Goal: Information Seeking & Learning: Learn about a topic

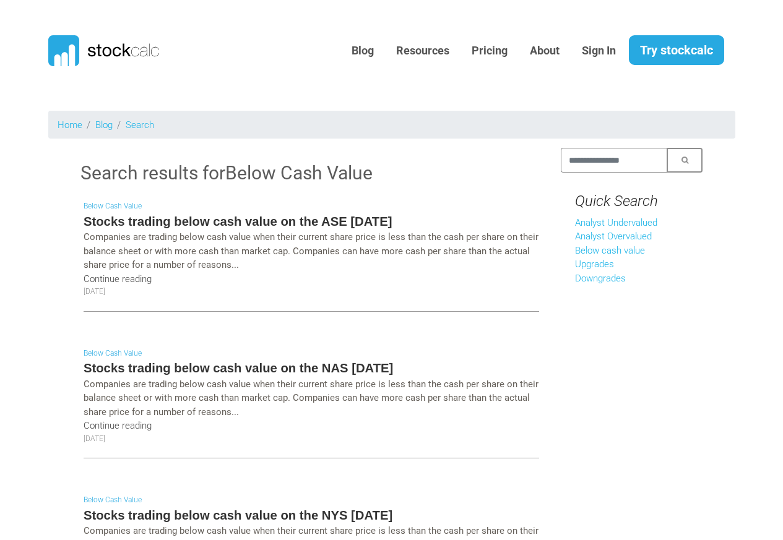
click at [189, 231] on p "Companies are trading below cash value when their current share price is less t…" at bounding box center [312, 251] width 456 height 42
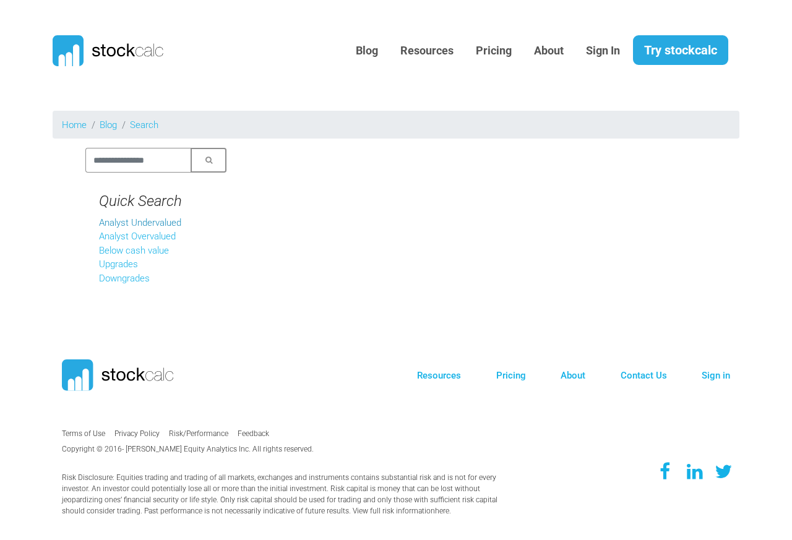
click at [157, 220] on link "Analyst Undervalued" at bounding box center [140, 222] width 82 height 11
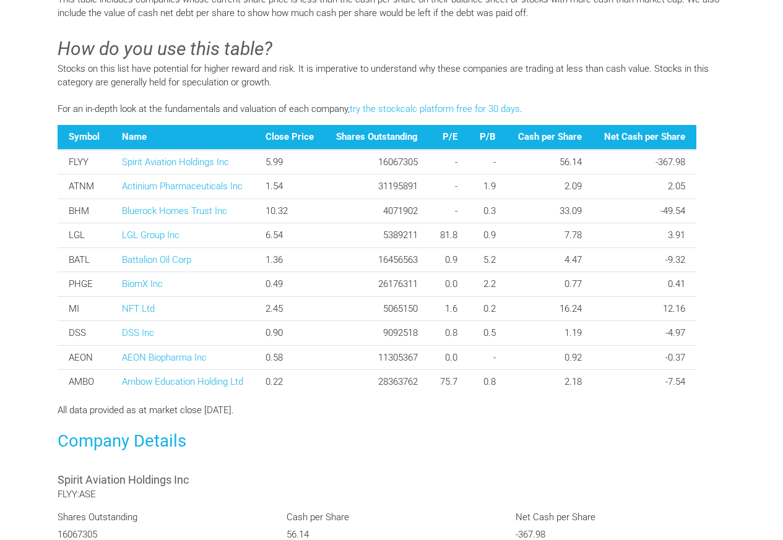
scroll to position [446, 0]
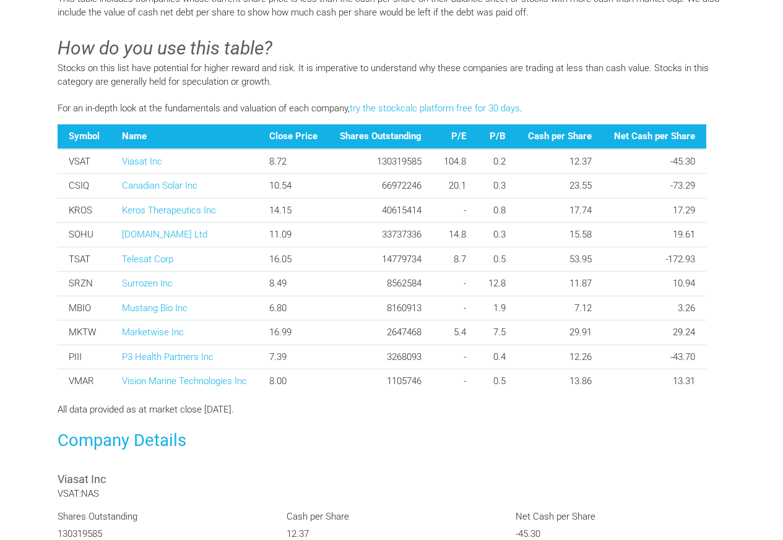
scroll to position [446, 0]
